Goal: Information Seeking & Learning: Check status

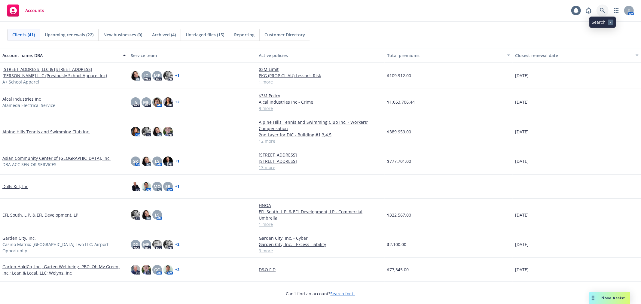
click at [601, 11] on icon at bounding box center [602, 10] width 5 height 5
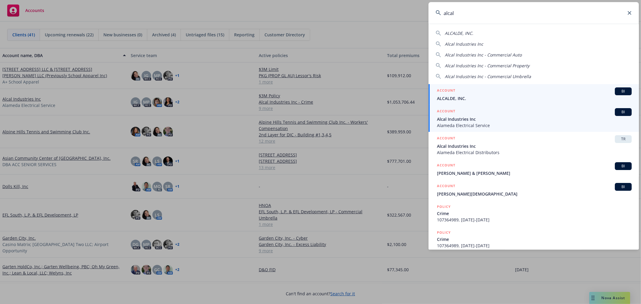
type input "alcal"
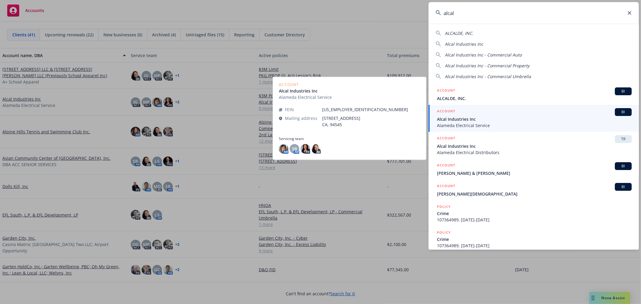
click at [468, 121] on span "Alcal Industries Inc" at bounding box center [534, 119] width 195 height 6
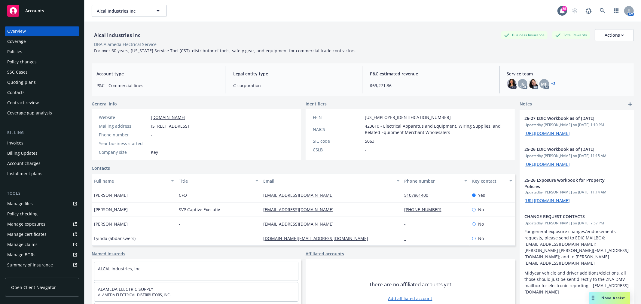
click at [41, 50] on div "Policies" at bounding box center [42, 52] width 70 height 10
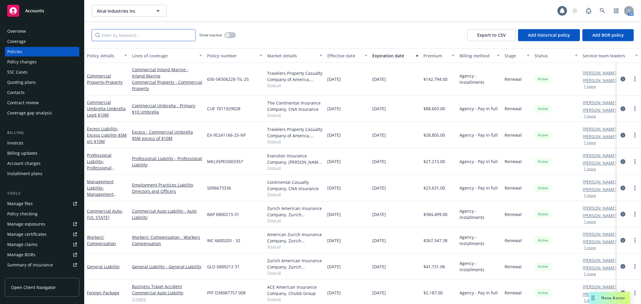
click at [158, 34] on input "Filter by keyword..." at bounding box center [144, 35] width 104 height 12
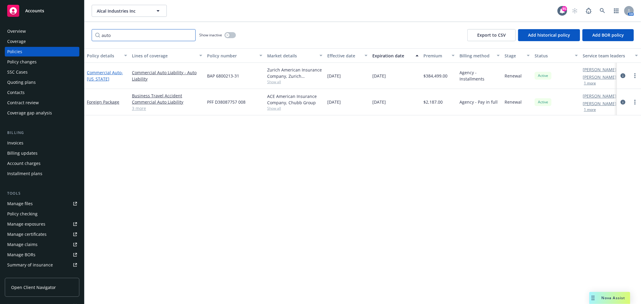
type input "auto"
click at [110, 72] on link "Commercial Auto - [US_STATE]" at bounding box center [105, 76] width 36 height 12
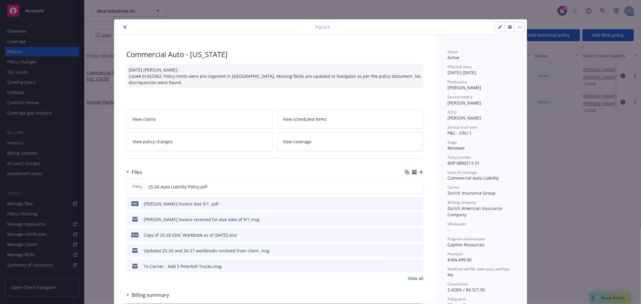
click at [190, 137] on link "View policy changes" at bounding box center [199, 141] width 147 height 19
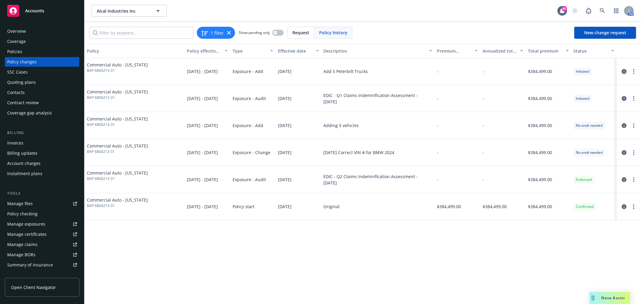
click at [625, 71] on icon "circleInformation" at bounding box center [624, 71] width 5 height 5
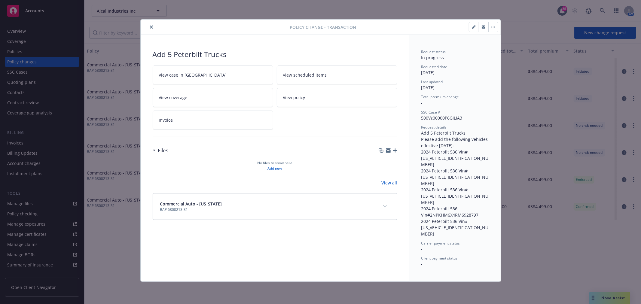
click at [484, 29] on icon "button" at bounding box center [484, 27] width 4 height 4
